Goal: Check status: Check status

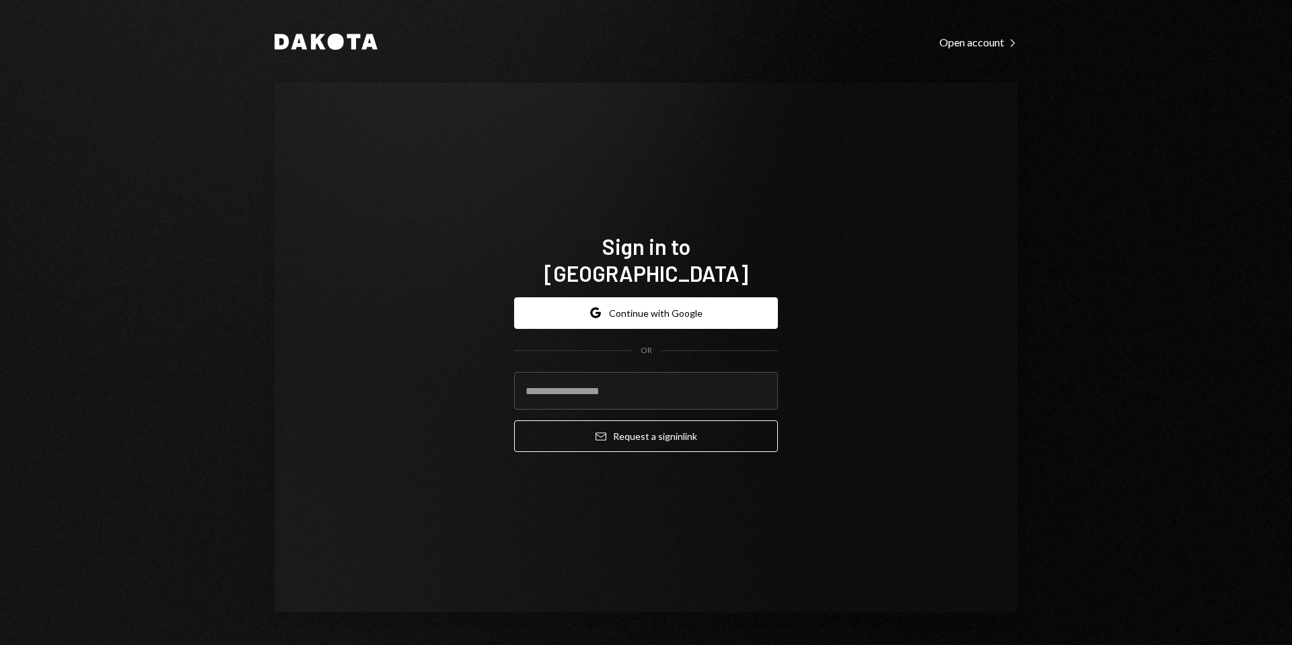
type input "**********"
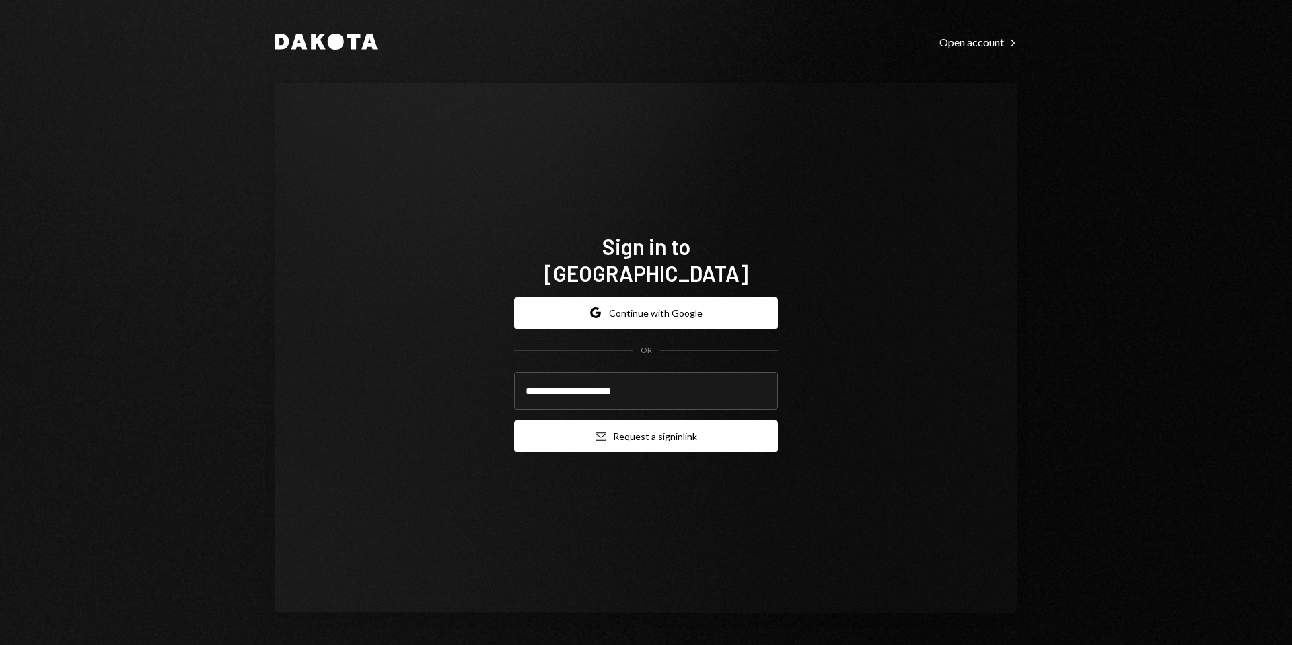
click at [683, 427] on button "Email Request a sign in link" at bounding box center [646, 436] width 264 height 32
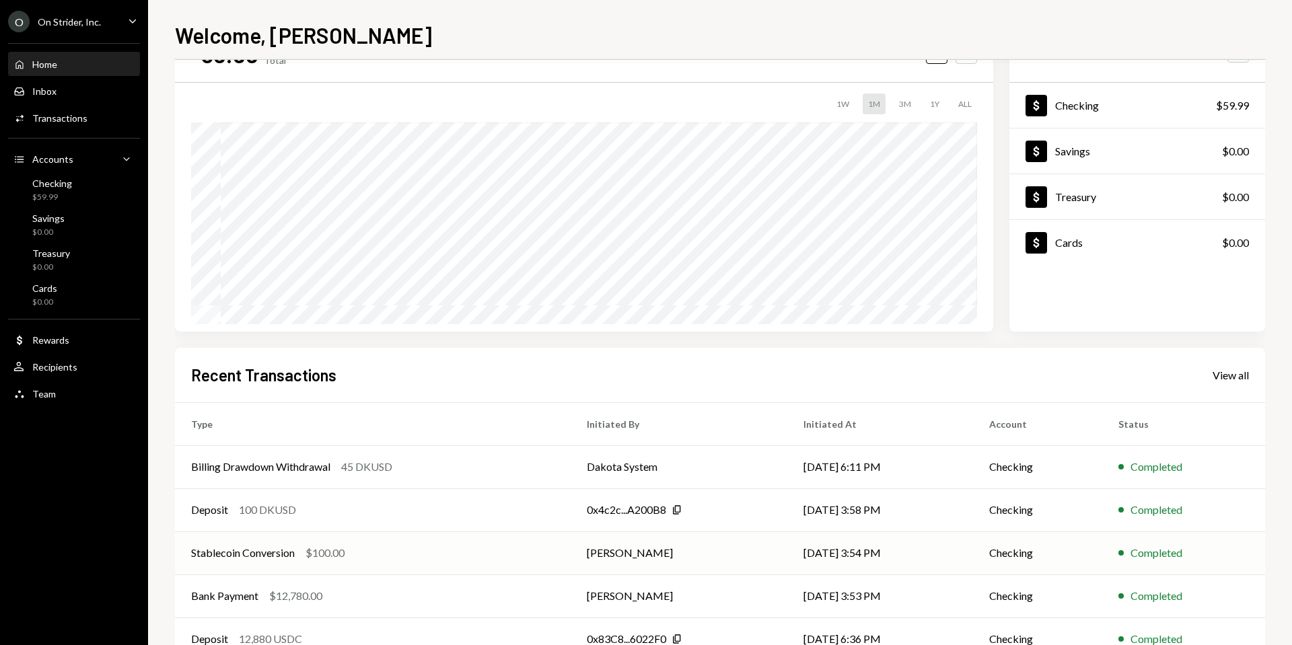
scroll to position [102, 0]
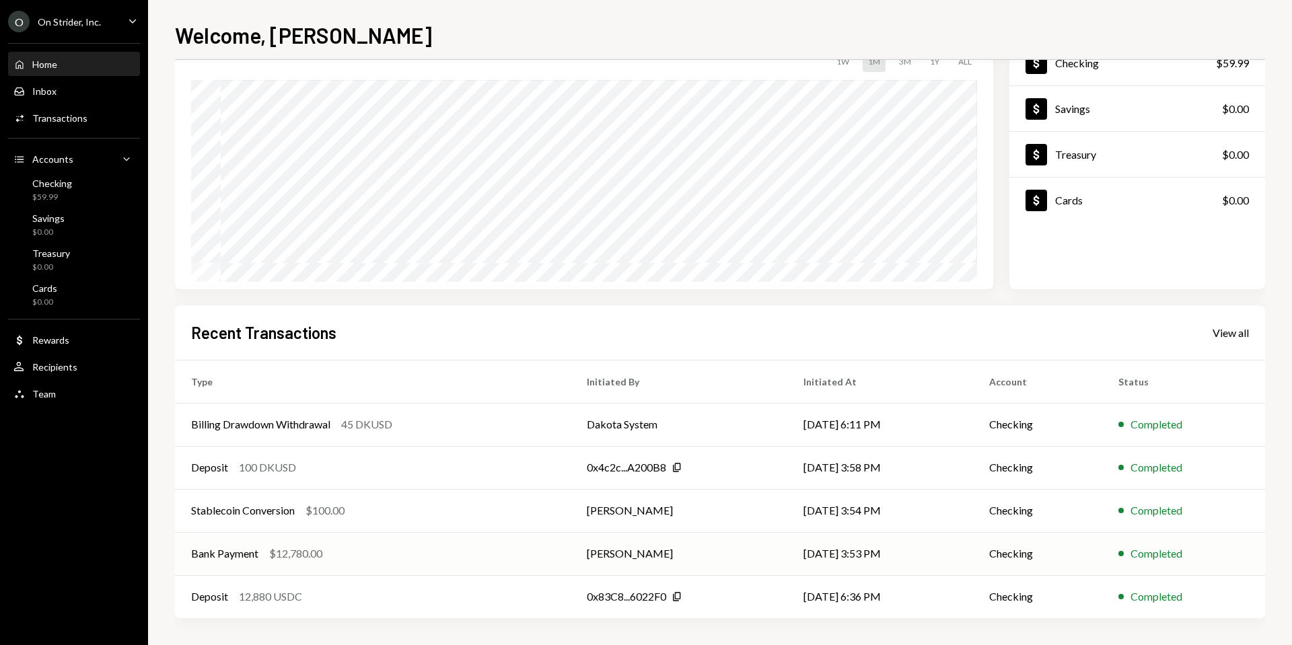
click at [390, 549] on div "Bank Payment $12,780.00" at bounding box center [372, 554] width 363 height 16
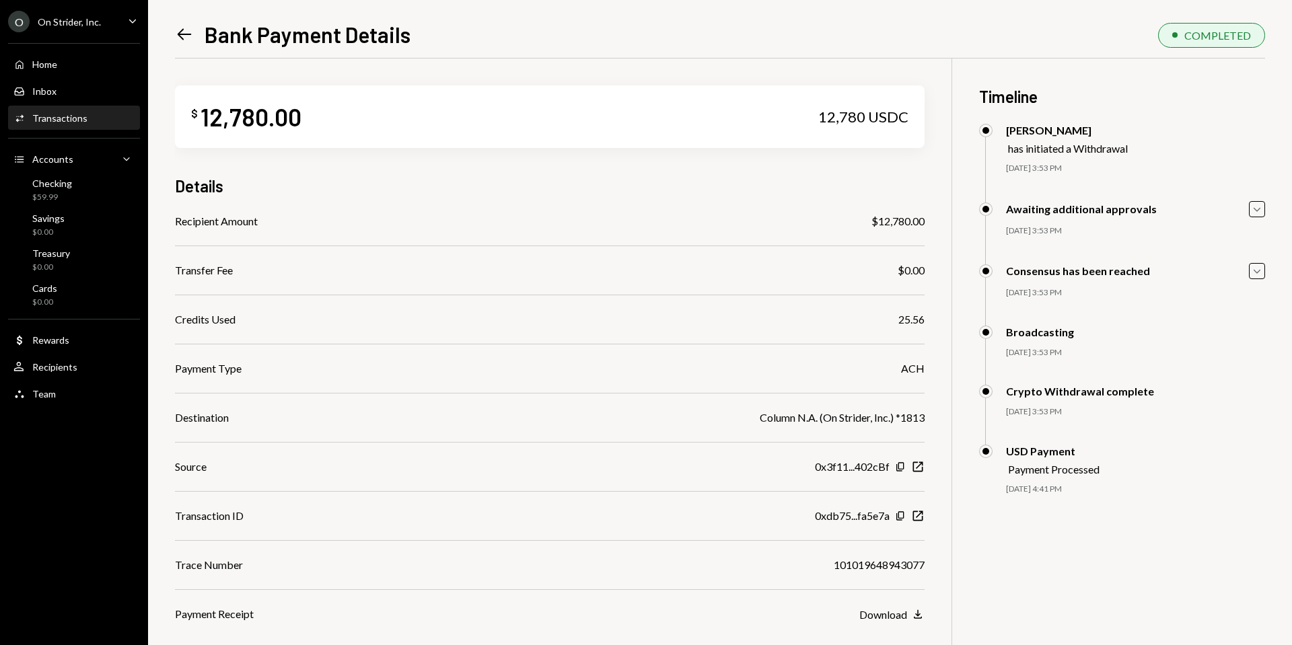
click at [178, 34] on icon at bounding box center [185, 34] width 14 height 11
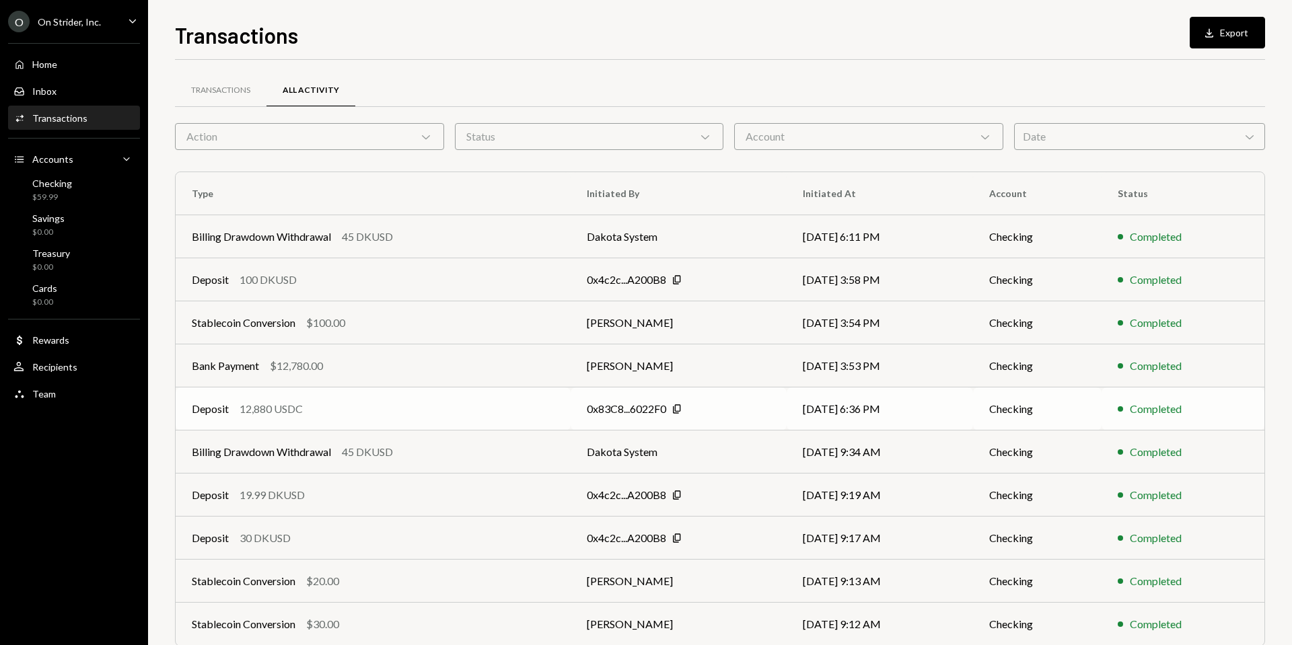
scroll to position [57, 0]
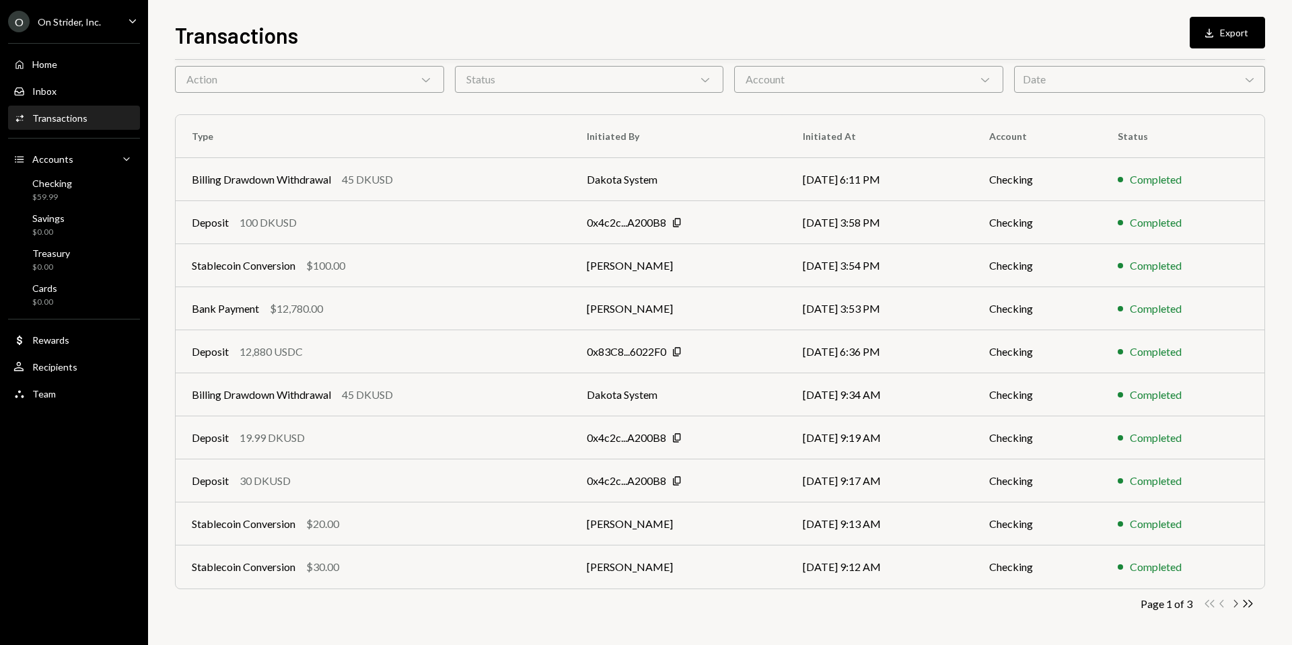
click at [1233, 608] on icon "Chevron Right" at bounding box center [1235, 603] width 13 height 13
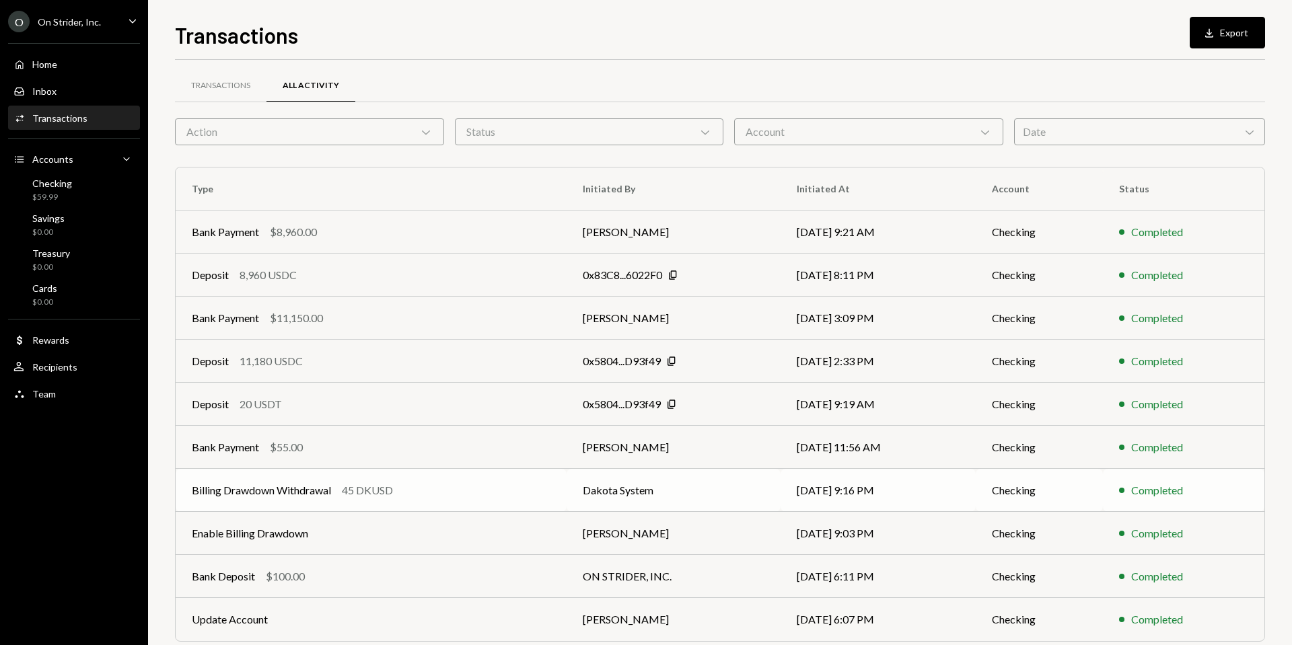
scroll to position [0, 0]
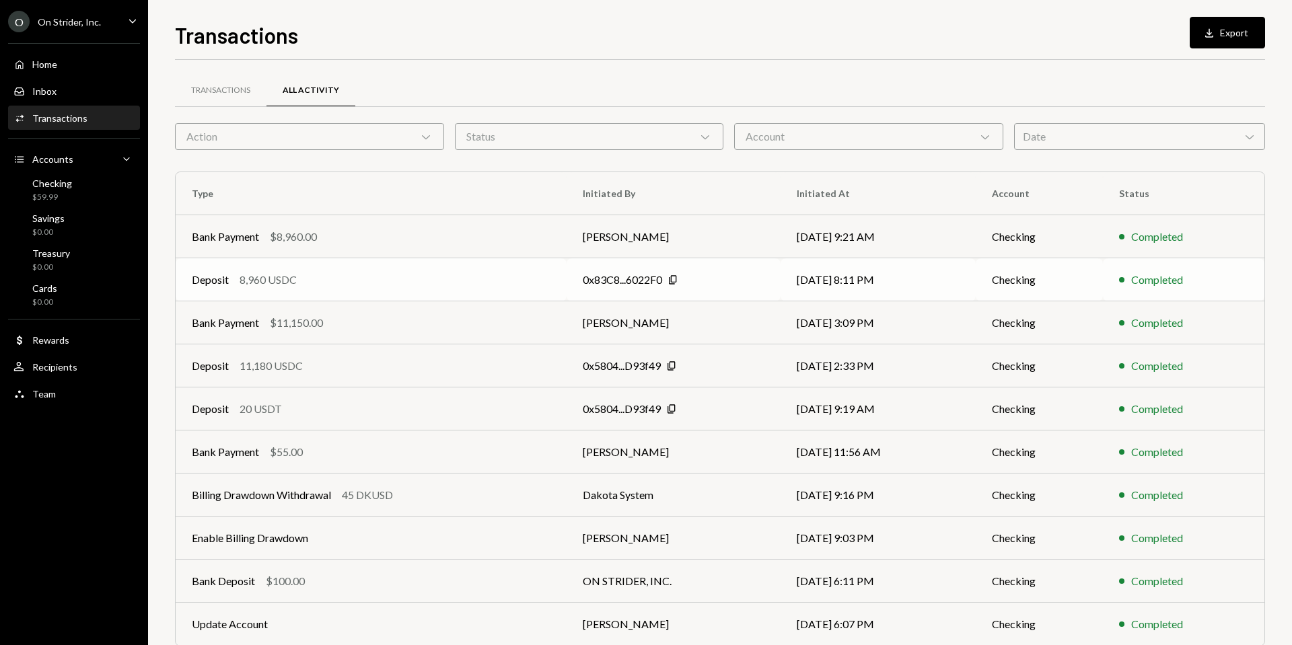
click at [483, 278] on div "Deposit 8,960 USDC" at bounding box center [371, 280] width 359 height 16
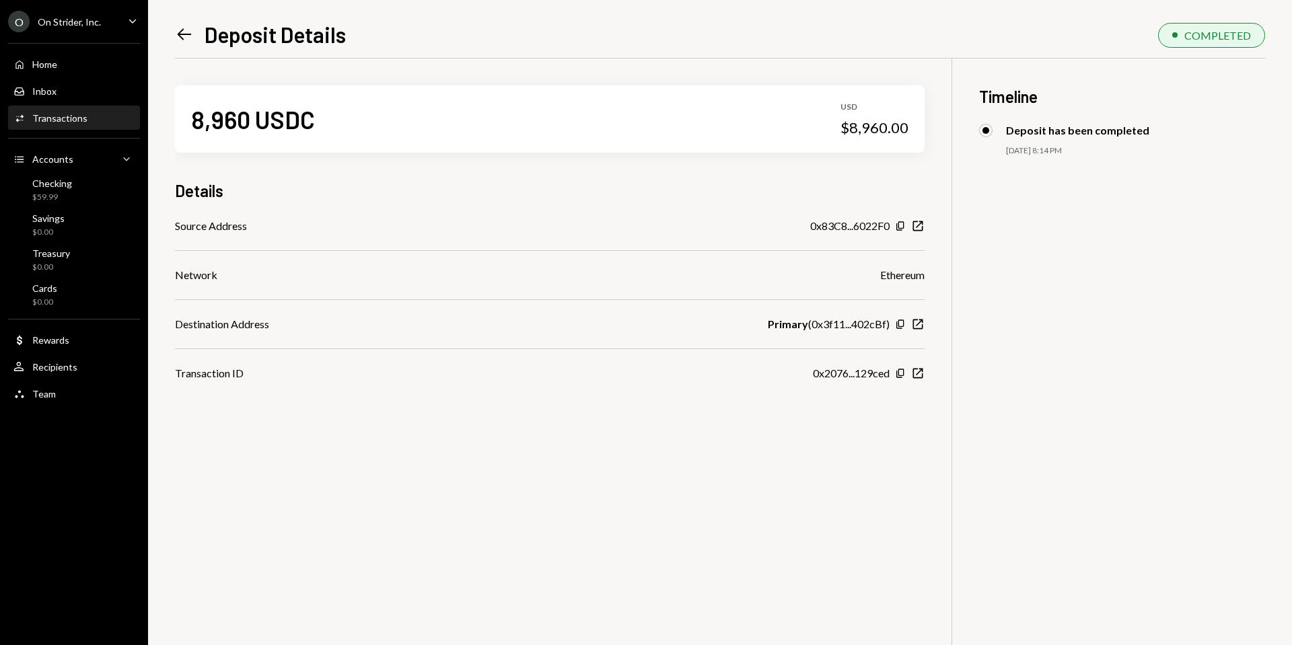
click at [186, 33] on icon "Left Arrow" at bounding box center [184, 34] width 19 height 19
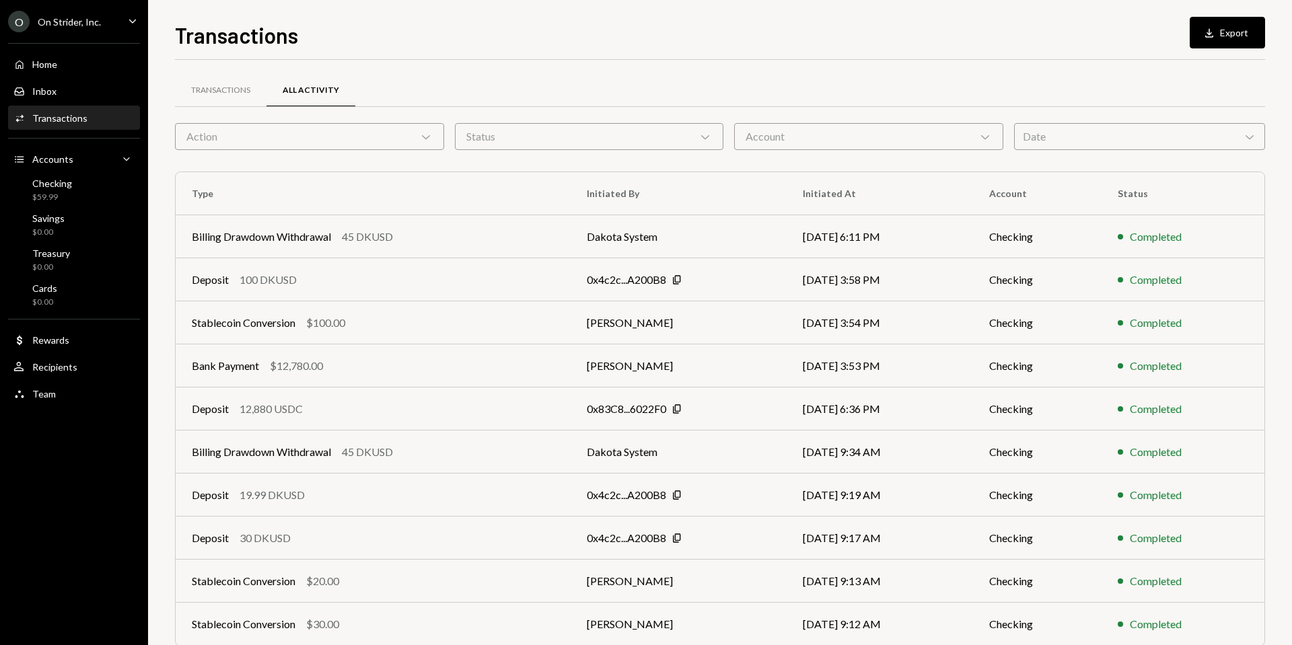
click at [422, 137] on icon "Chevron Down" at bounding box center [425, 136] width 13 height 13
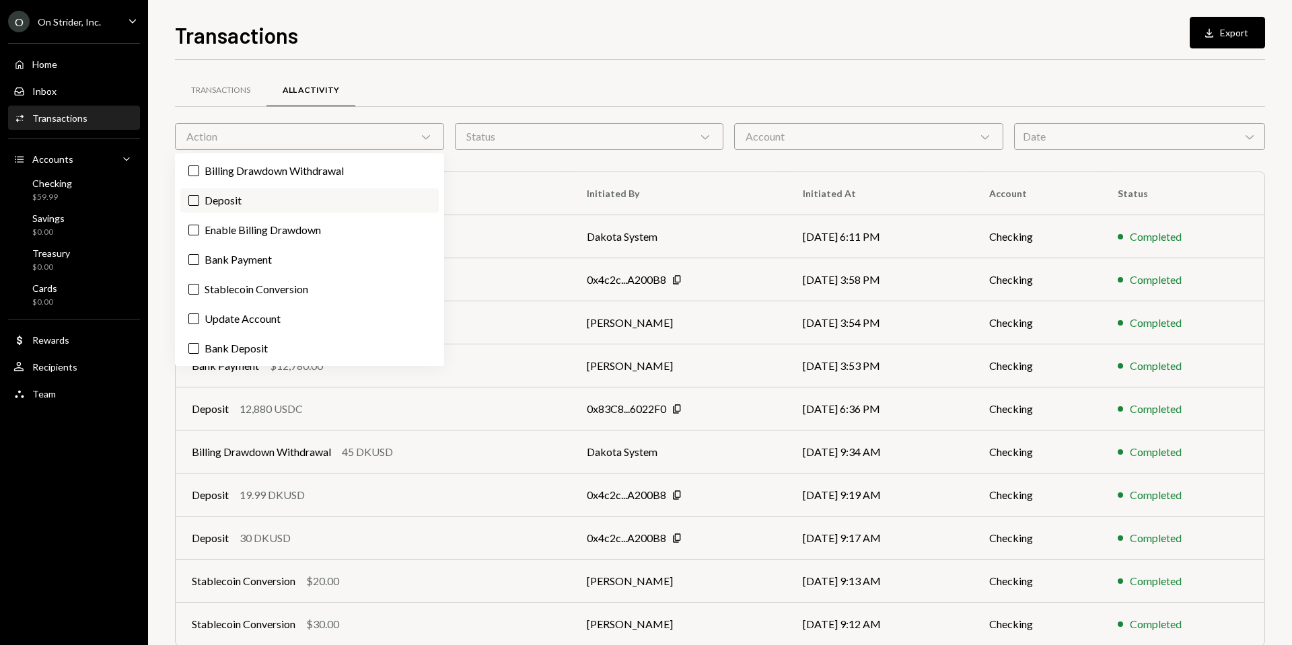
click at [192, 197] on button "Deposit" at bounding box center [193, 200] width 11 height 11
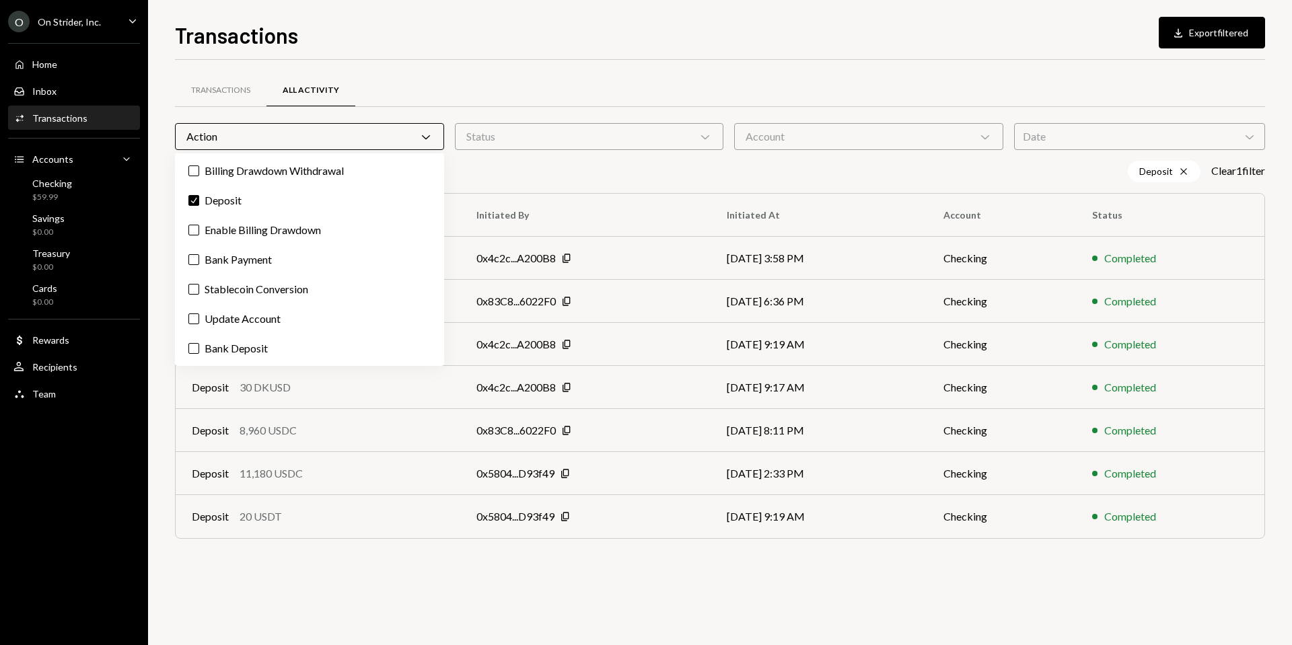
click at [735, 191] on div "Transactions All Activity Action Chevron Down Status Chevron Down Account Chevr…" at bounding box center [720, 323] width 1090 height 484
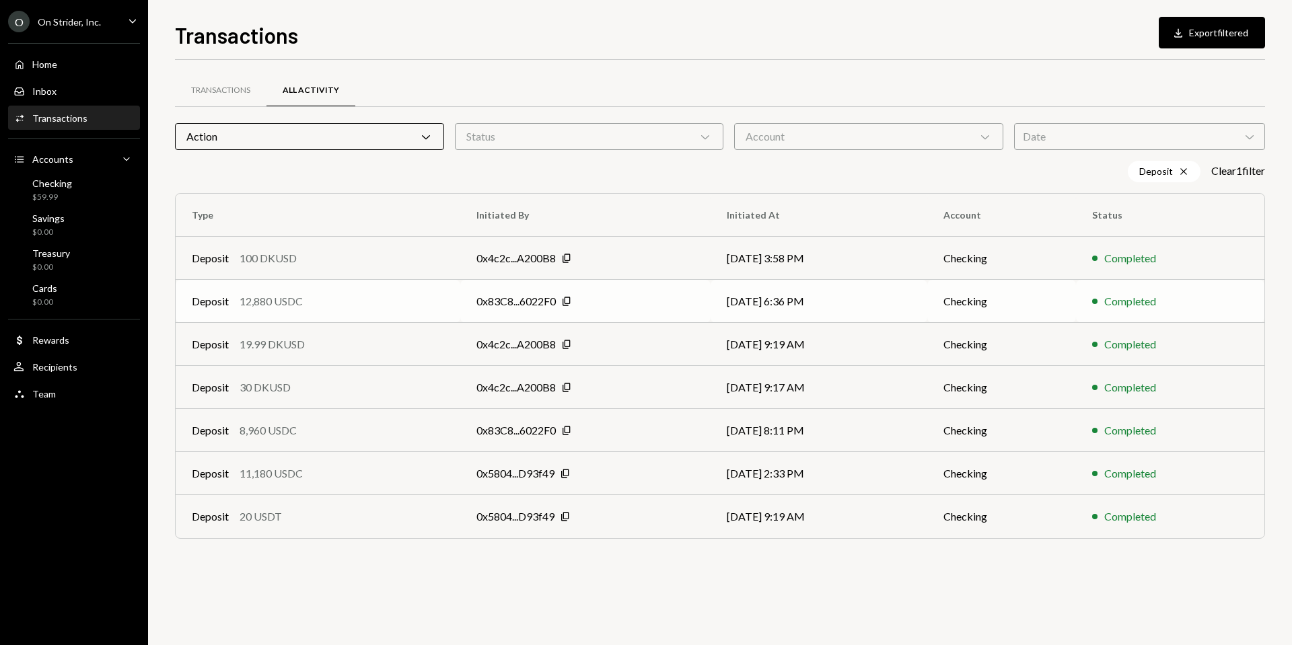
click at [343, 303] on div "Deposit 12,880 USDC" at bounding box center [318, 301] width 252 height 16
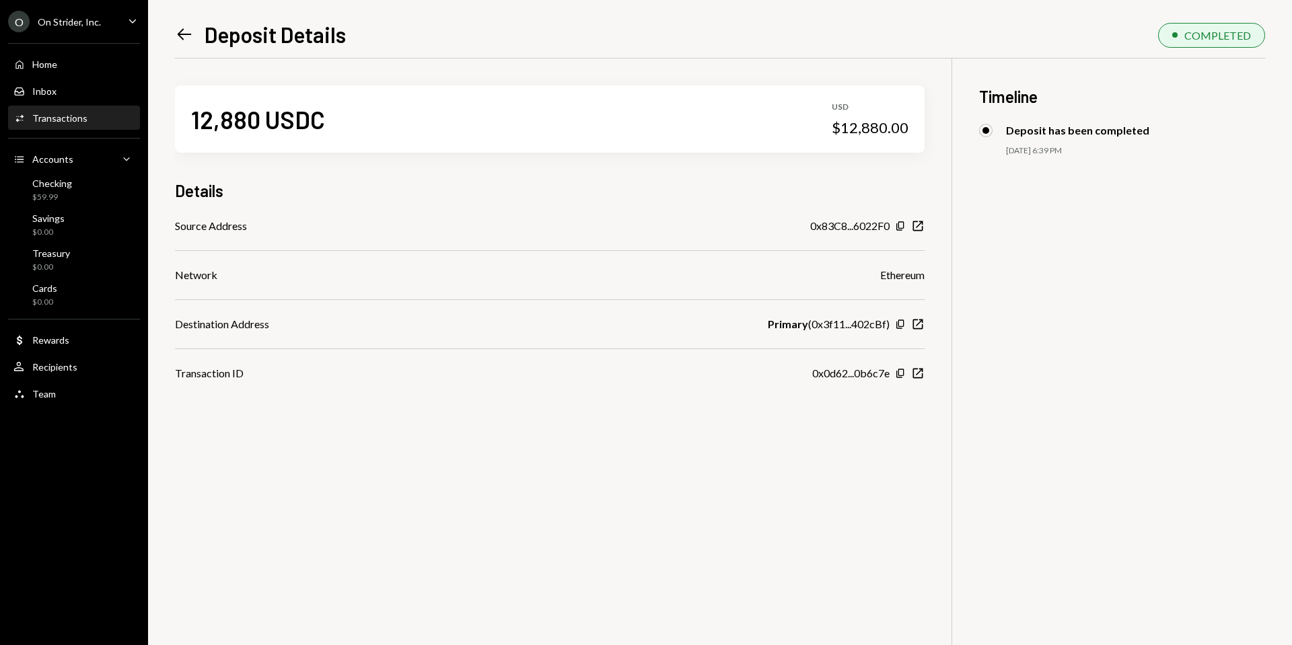
click at [824, 228] on div "0x83C8...6022F0" at bounding box center [849, 226] width 79 height 16
click at [922, 225] on icon "button" at bounding box center [918, 226] width 10 height 10
click at [958, 172] on div "12,880 USDC USD $12,880.00 Details Source Address 0x83C8...6022F0 Copy New Wind…" at bounding box center [720, 381] width 1090 height 645
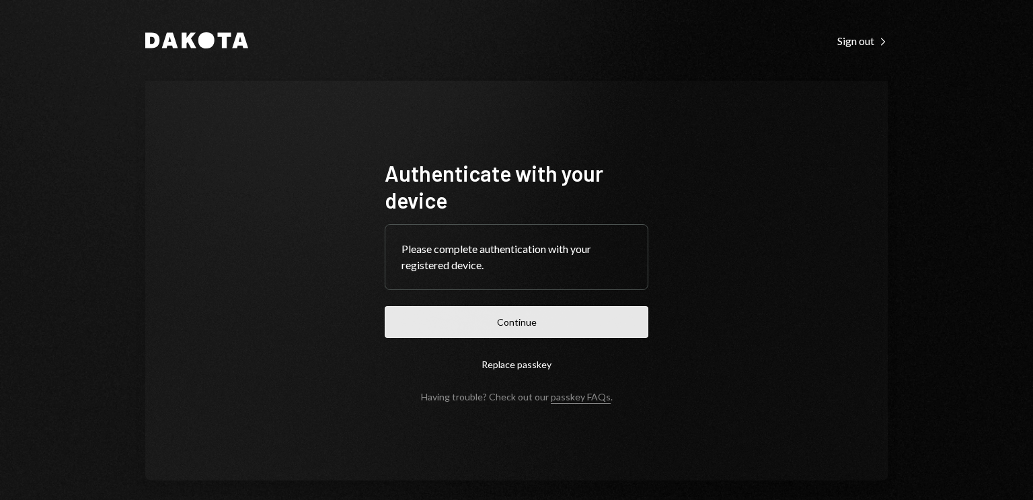
click at [542, 312] on button "Continue" at bounding box center [517, 322] width 264 height 32
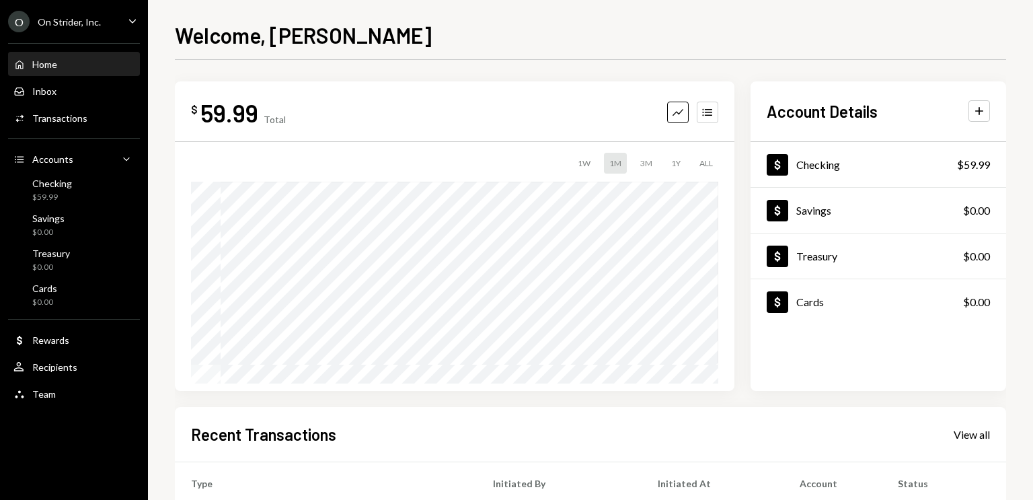
click at [740, 179] on div "$ 59.99 Total Graph Accounts 1W 1M 3M 1Y ALL Account Details Plus Dollar Checki…" at bounding box center [591, 235] width 832 height 309
